Goal: Task Accomplishment & Management: Use online tool/utility

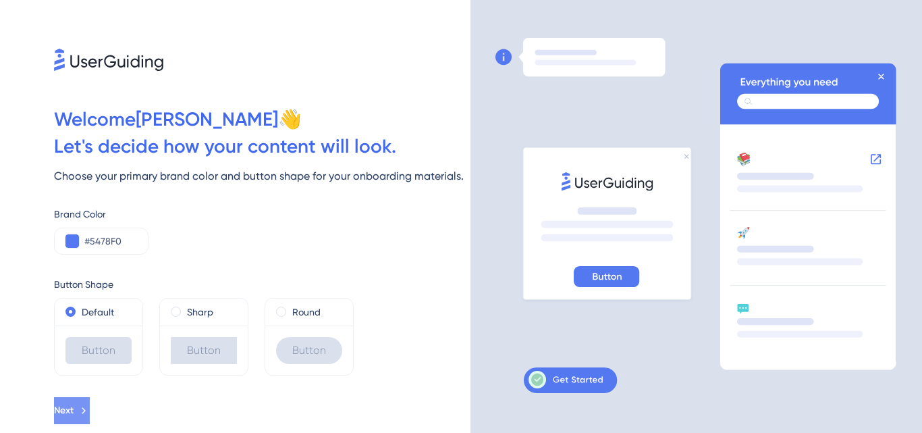
click at [74, 410] on span "Next" at bounding box center [64, 410] width 20 height 16
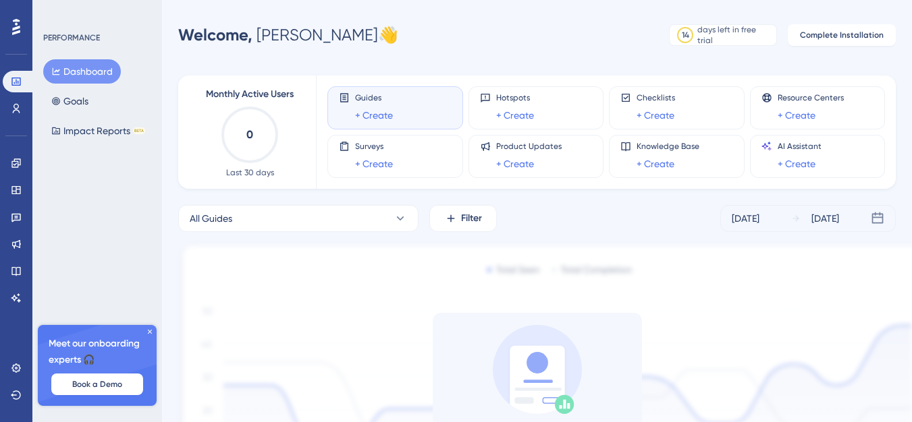
click at [146, 329] on icon at bounding box center [150, 332] width 8 height 8
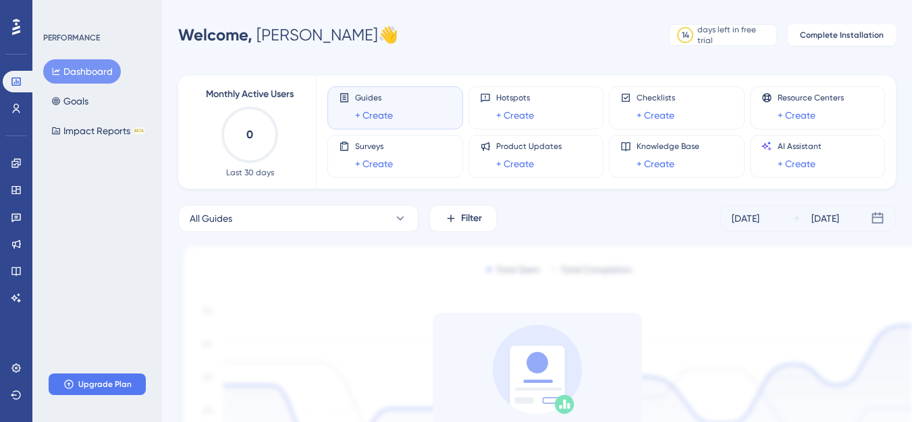
click at [26, 32] on div at bounding box center [16, 27] width 22 height 22
click at [95, 67] on button "Dashboard" at bounding box center [82, 71] width 78 height 24
click at [356, 106] on div "Guides + Create" at bounding box center [374, 107] width 38 height 31
click at [379, 105] on div "Guides + Create" at bounding box center [374, 107] width 38 height 31
click at [547, 357] on rect at bounding box center [537, 382] width 55 height 72
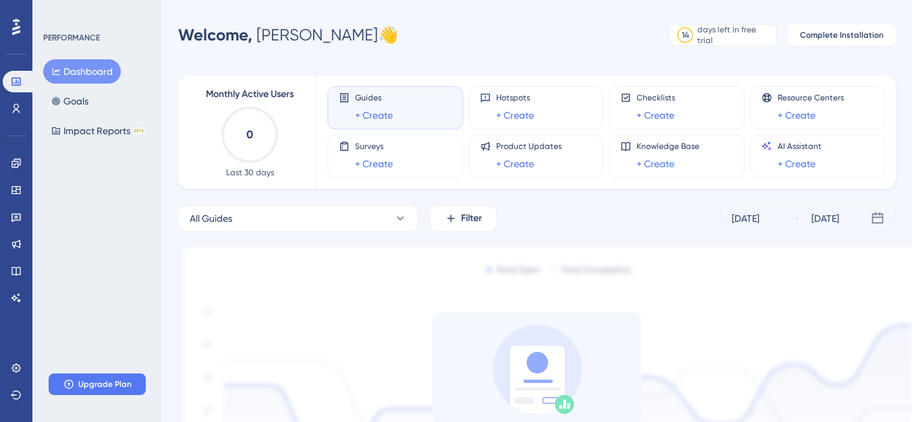
drag, startPoint x: 537, startPoint y: 381, endPoint x: 555, endPoint y: 373, distance: 19.3
click at [547, 376] on icon at bounding box center [537, 369] width 89 height 89
drag, startPoint x: 742, startPoint y: 317, endPoint x: 786, endPoint y: 276, distance: 59.7
click at [749, 317] on div "Install UserGuiding to see performance data. Once you install the code and star…" at bounding box center [536, 422] width 717 height 219
drag, startPoint x: 784, startPoint y: 275, endPoint x: 779, endPoint y: 250, distance: 24.9
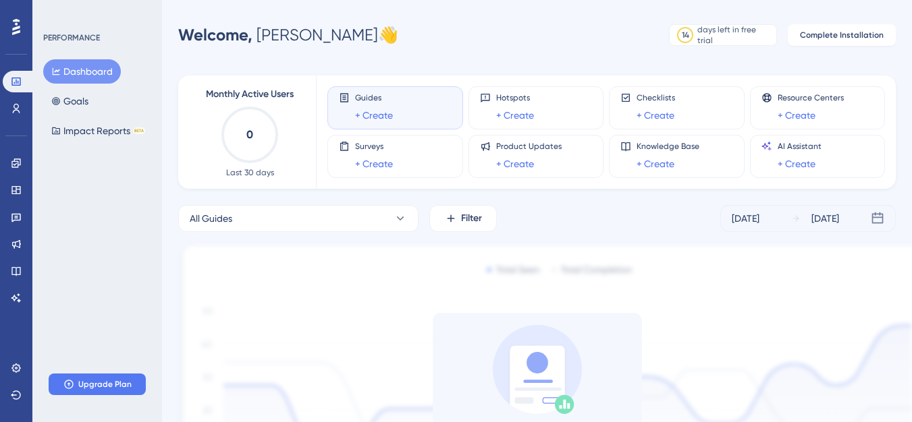
click at [783, 273] on img at bounding box center [556, 385] width 756 height 284
click at [70, 389] on icon at bounding box center [68, 384] width 11 height 11
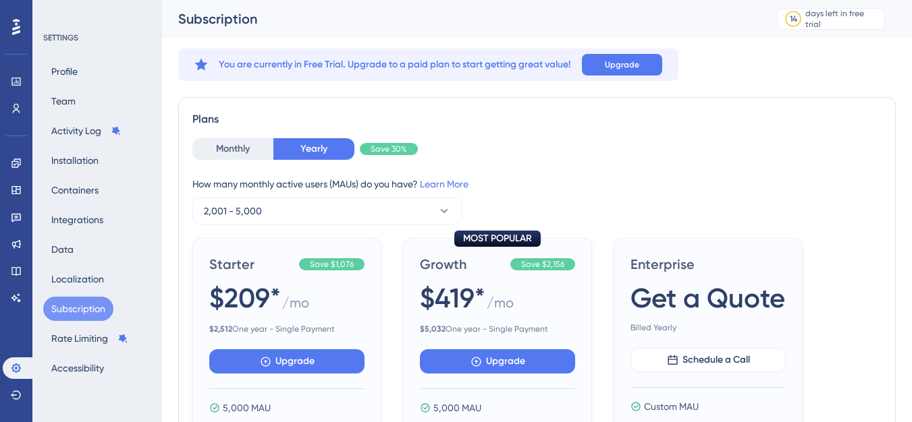
click at [8, 21] on div at bounding box center [16, 27] width 22 height 22
click at [20, 83] on icon at bounding box center [16, 81] width 11 height 11
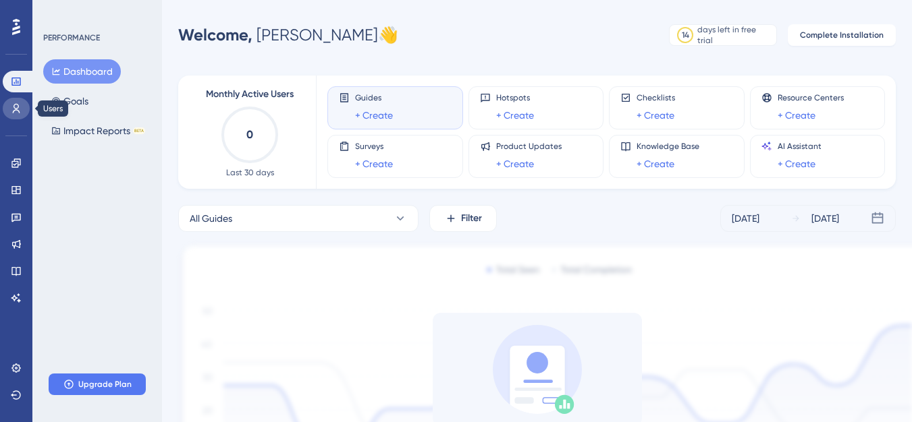
click at [24, 101] on link at bounding box center [16, 109] width 27 height 22
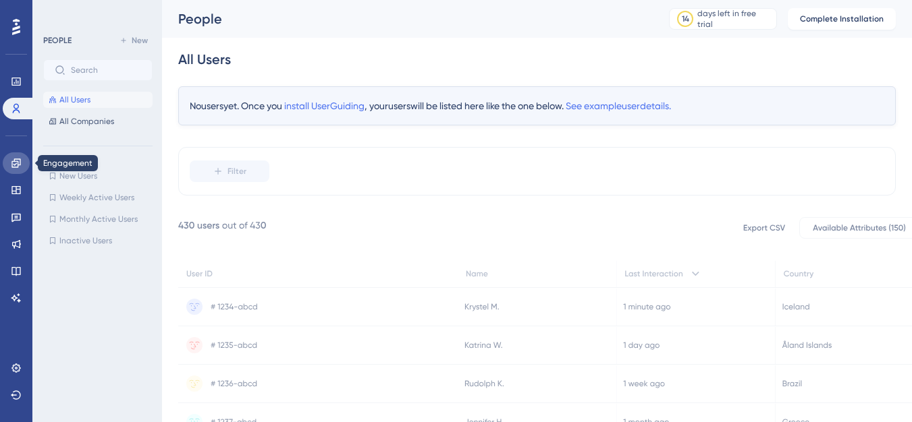
click at [15, 167] on icon at bounding box center [15, 163] width 9 height 9
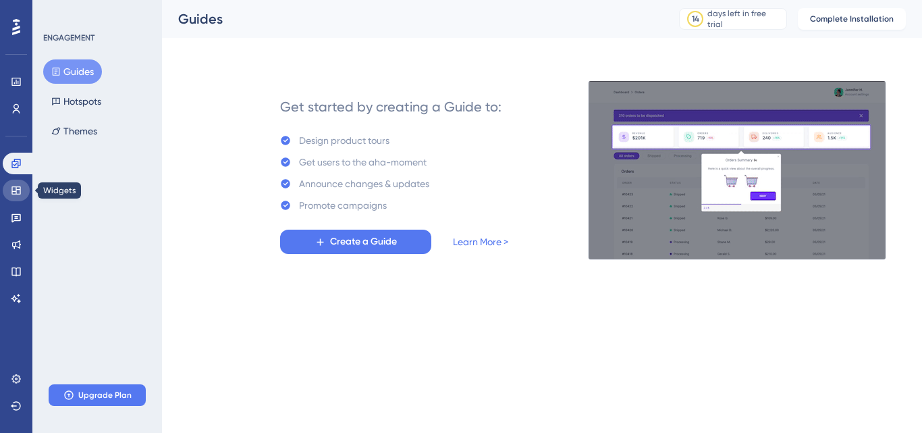
click at [18, 196] on link at bounding box center [16, 191] width 27 height 22
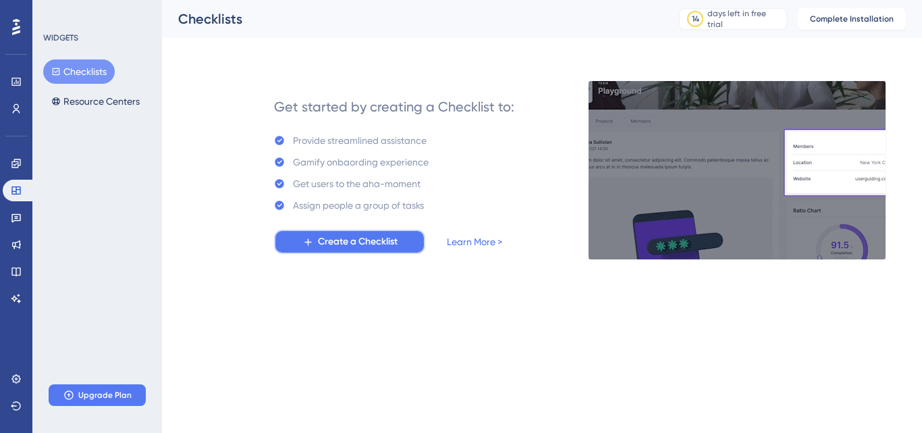
click at [405, 239] on button "Create a Checklist" at bounding box center [349, 241] width 151 height 24
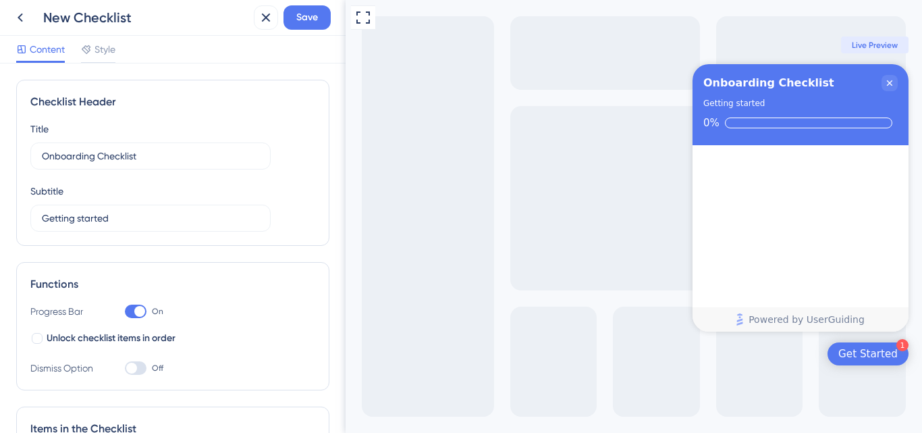
click at [877, 353] on div "Get Started" at bounding box center [867, 353] width 59 height 13
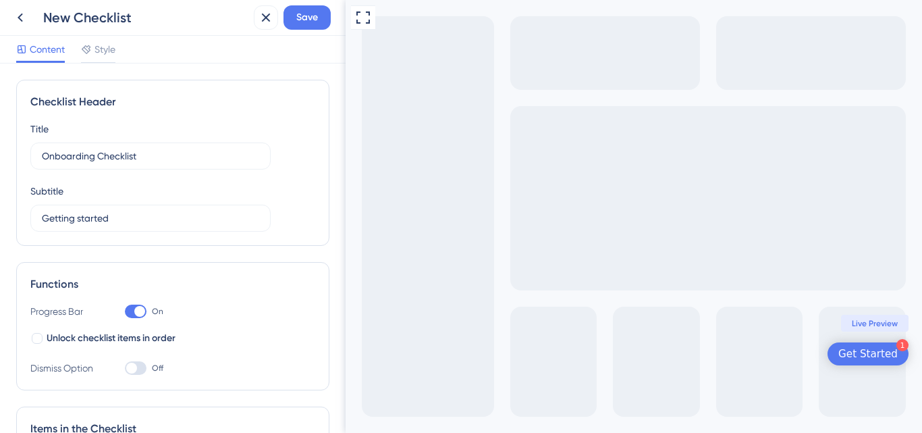
click at [870, 357] on div "Get Started" at bounding box center [867, 353] width 59 height 13
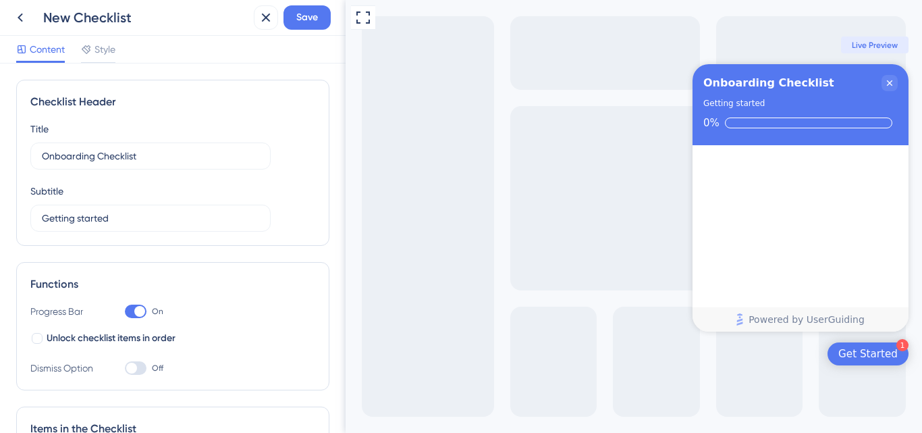
click at [900, 75] on div "Onboarding Checklist Getting started 0%" at bounding box center [800, 104] width 216 height 81
click at [265, 29] on button at bounding box center [266, 17] width 24 height 24
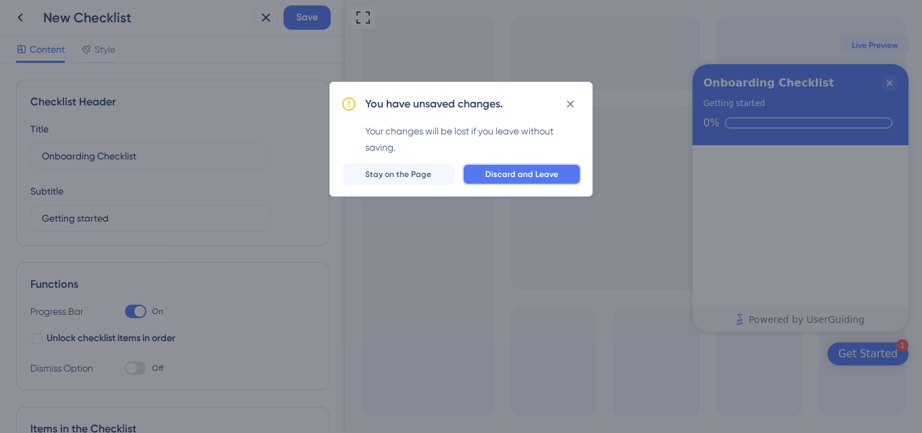
click at [551, 174] on span "Discard and Leave" at bounding box center [521, 174] width 73 height 11
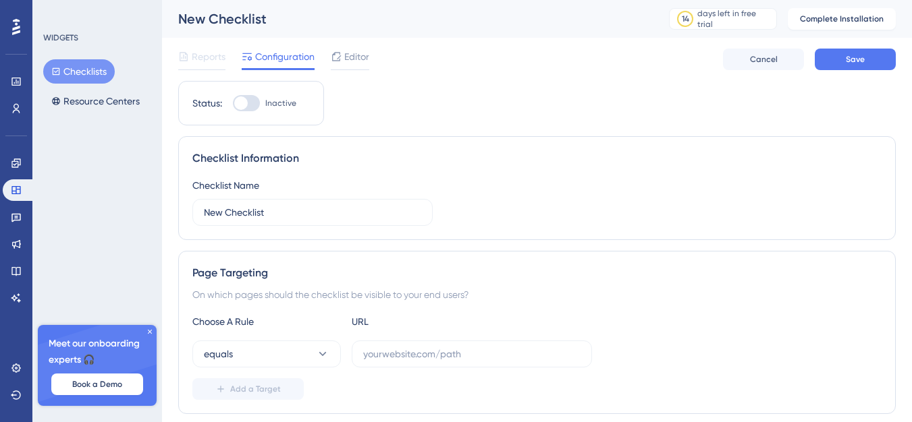
click at [329, 58] on div "Reports Configuration Editor" at bounding box center [273, 60] width 191 height 22
click at [347, 59] on span "Editor" at bounding box center [356, 57] width 25 height 16
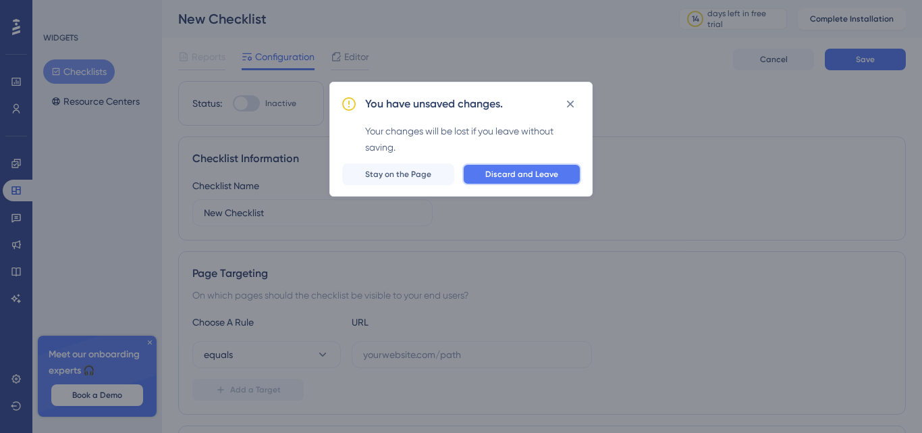
click at [495, 181] on button "Discard and Leave" at bounding box center [521, 174] width 119 height 22
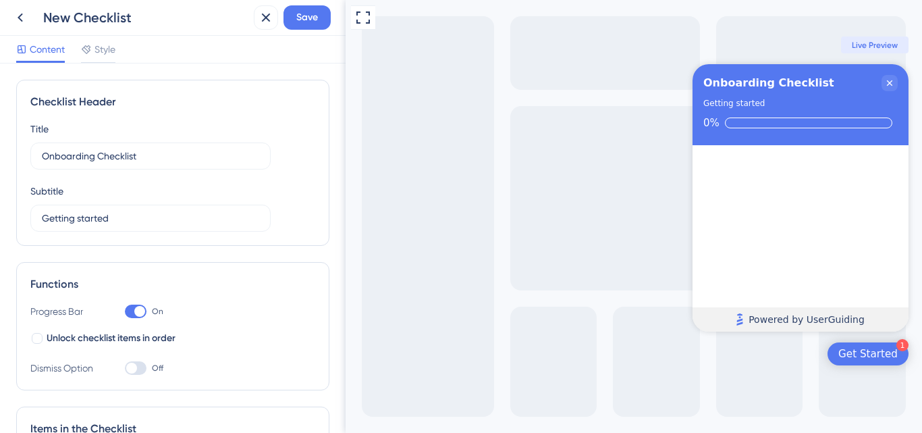
click at [743, 315] on icon "Footer" at bounding box center [740, 319] width 6 height 12
click at [752, 320] on link "Powered by UserGuiding" at bounding box center [800, 319] width 202 height 24
click at [891, 80] on icon "Close Checklist" at bounding box center [889, 83] width 11 height 11
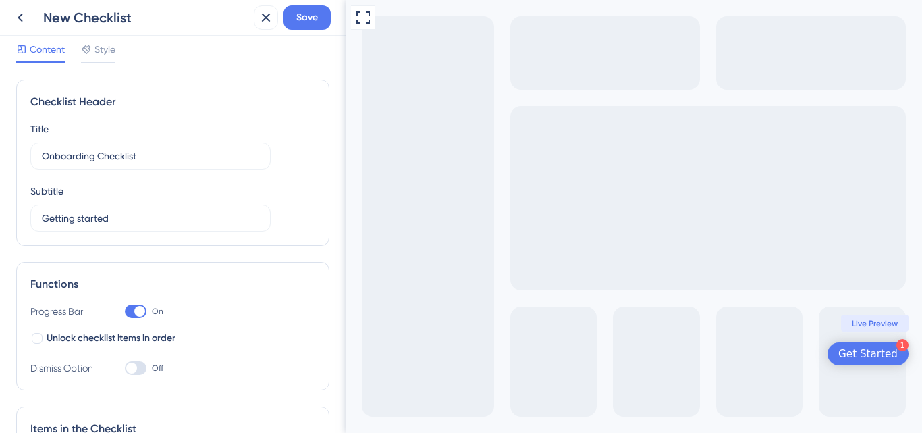
click at [879, 321] on span "Live Preview" at bounding box center [875, 323] width 46 height 11
click at [878, 322] on span "Live Preview" at bounding box center [875, 323] width 46 height 11
click at [545, 194] on div "Full Screen Preview 1 Get Started Live Preview" at bounding box center [634, 216] width 576 height 433
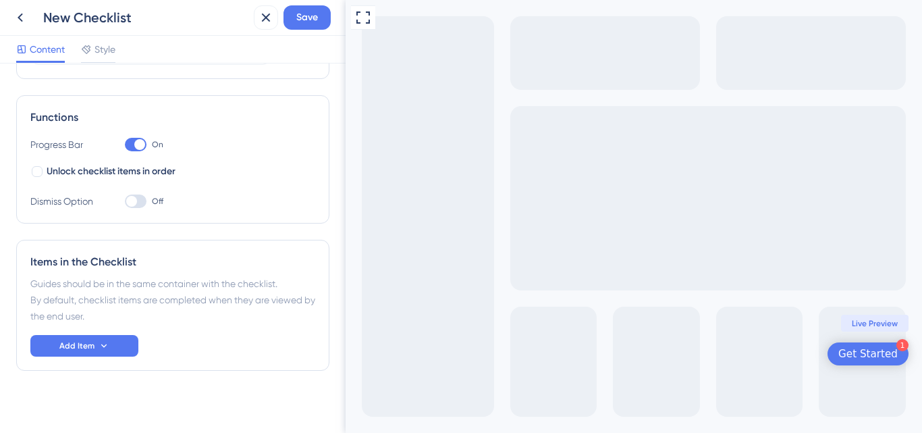
scroll to position [175, 0]
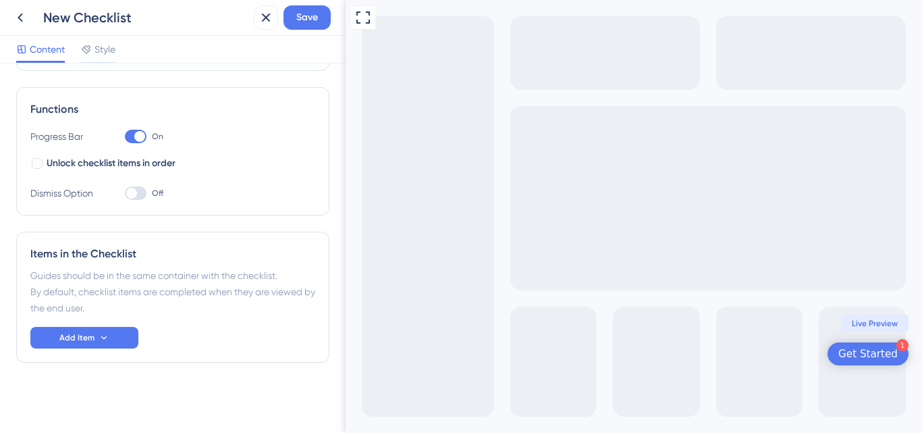
click at [106, 353] on div "Items in the Checklist Guides should be in the same container with the checklis…" at bounding box center [172, 296] width 313 height 131
click at [106, 344] on button "Add Item" at bounding box center [84, 338] width 108 height 22
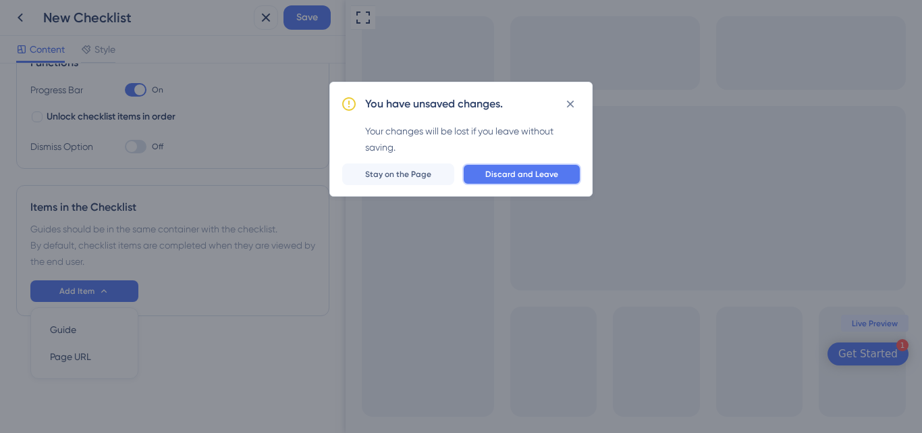
click at [486, 184] on button "Discard and Leave" at bounding box center [521, 174] width 119 height 22
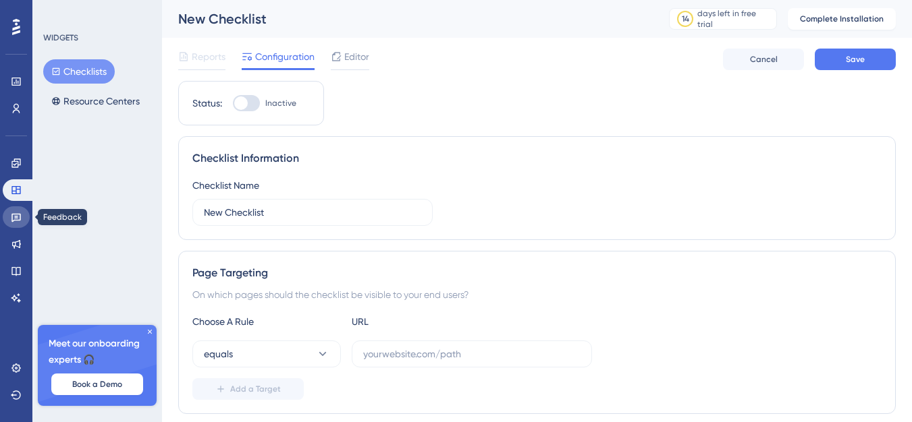
click at [5, 218] on link at bounding box center [16, 218] width 27 height 22
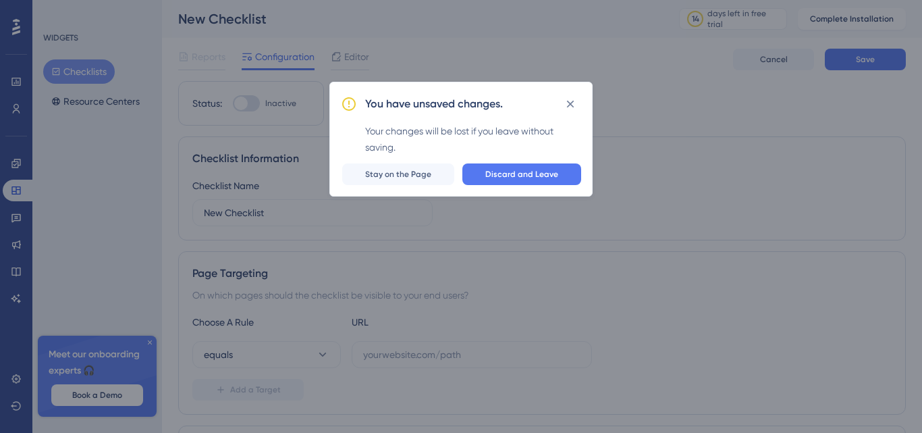
click at [9, 414] on div "You have unsaved changes. Your changes will be lost if you leave without saving…" at bounding box center [461, 216] width 922 height 433
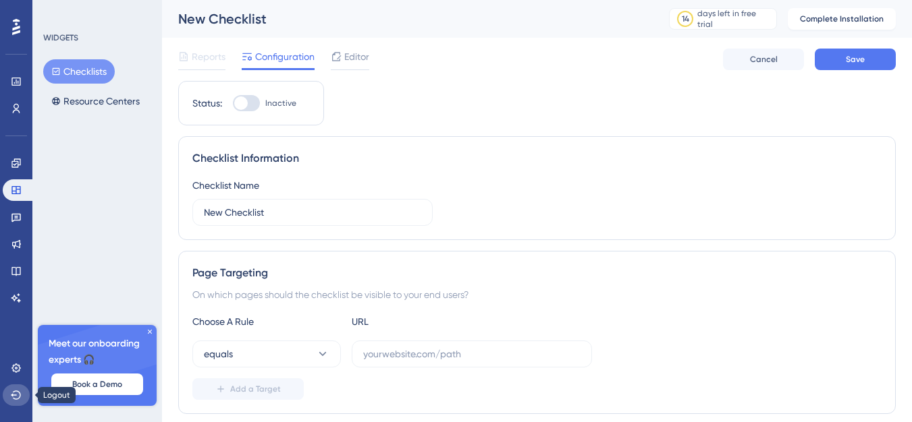
click at [20, 388] on button at bounding box center [16, 396] width 27 height 22
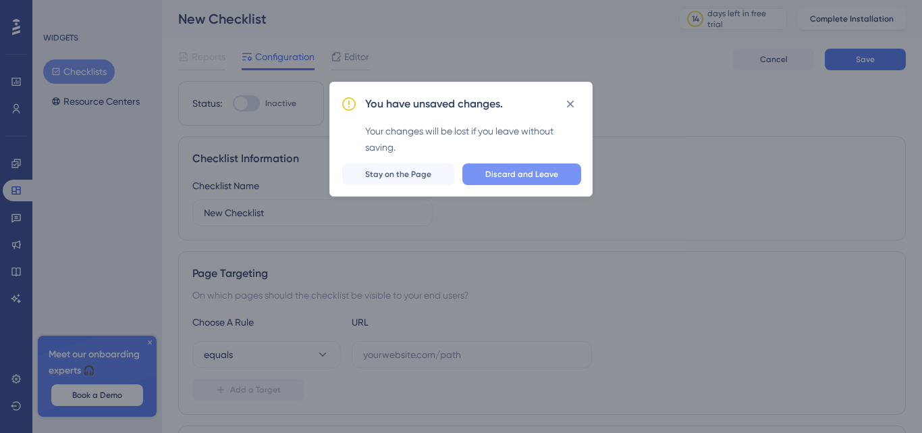
click at [514, 184] on button "Discard and Leave" at bounding box center [521, 174] width 119 height 22
